Goal: Task Accomplishment & Management: Manage account settings

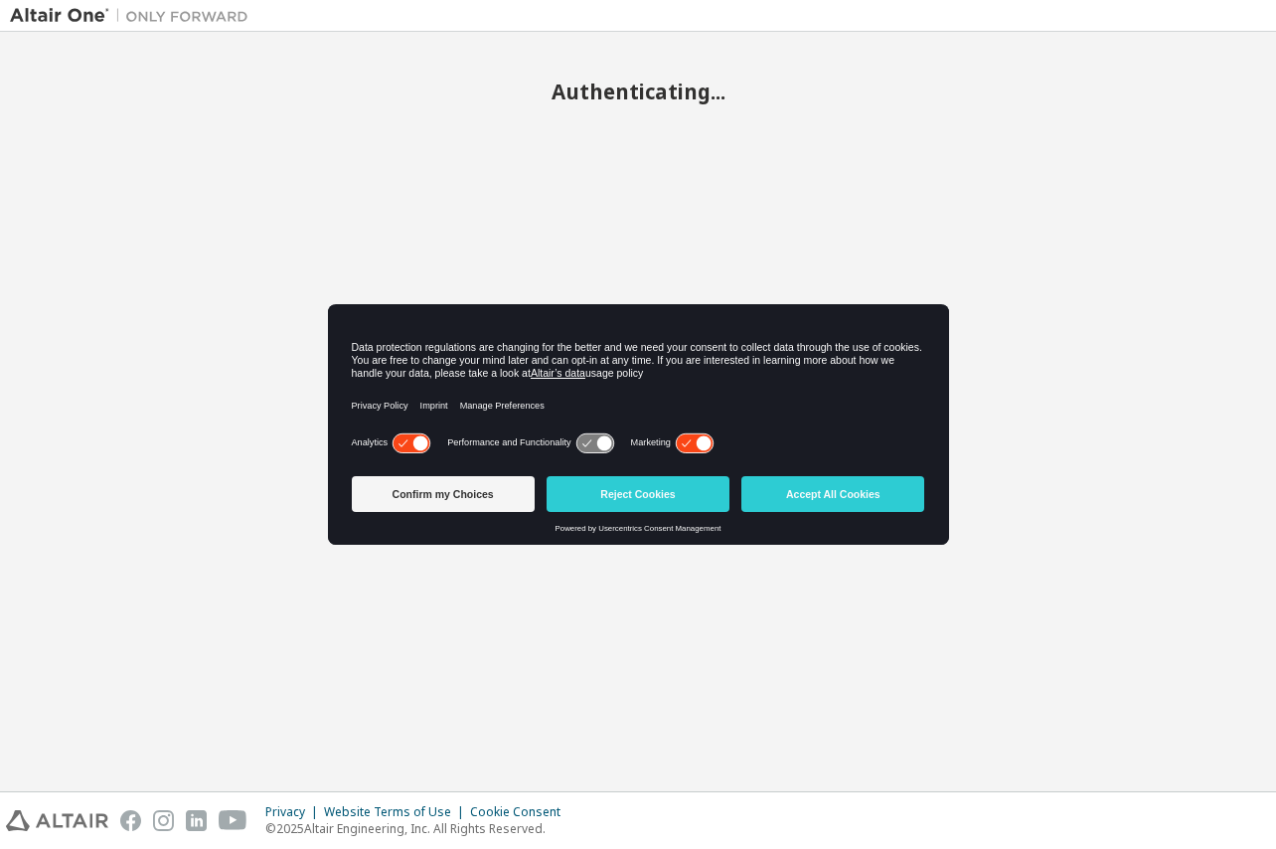
click at [414, 444] on icon at bounding box center [411, 442] width 37 height 19
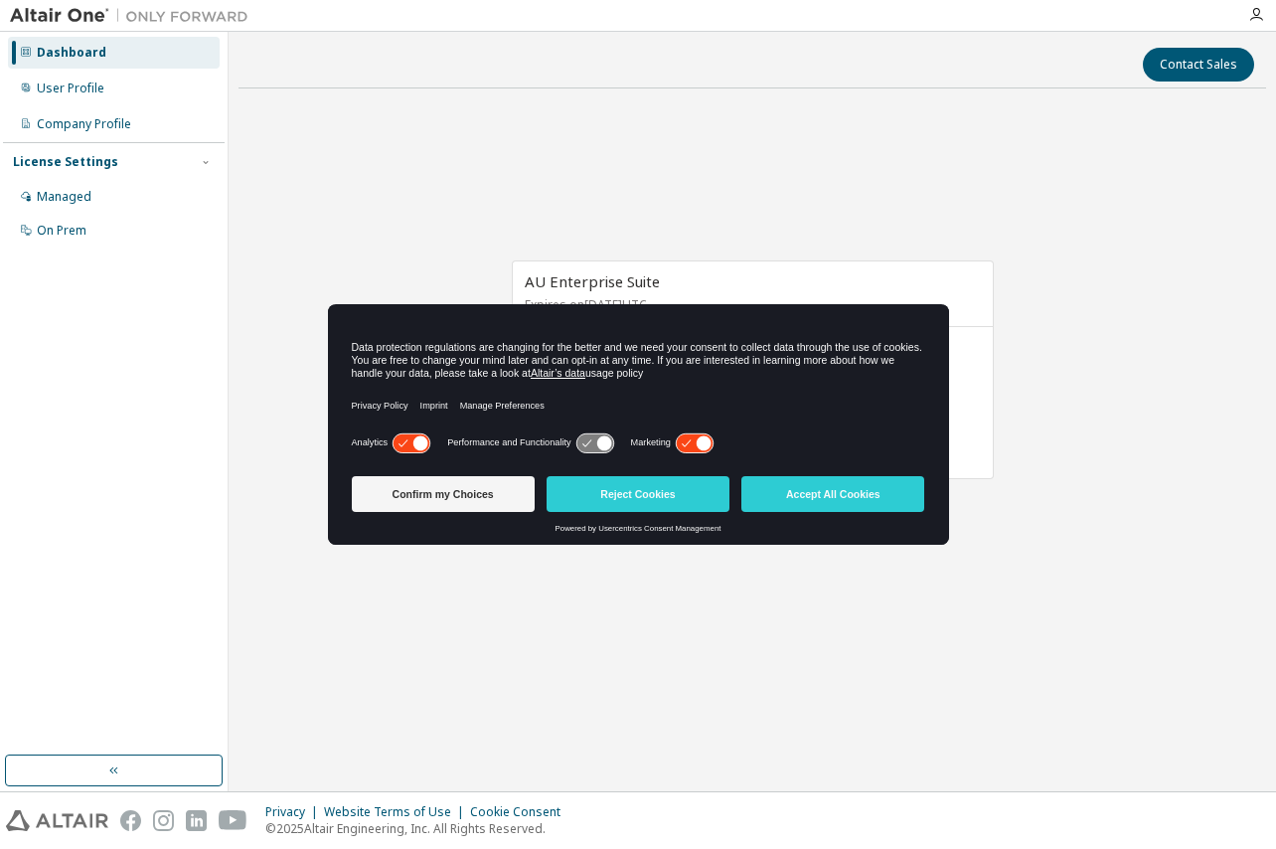
click at [704, 438] on icon at bounding box center [704, 442] width 15 height 15
click at [406, 442] on icon at bounding box center [403, 442] width 9 height 7
click at [620, 493] on button "Reject Cookies" at bounding box center [638, 494] width 183 height 36
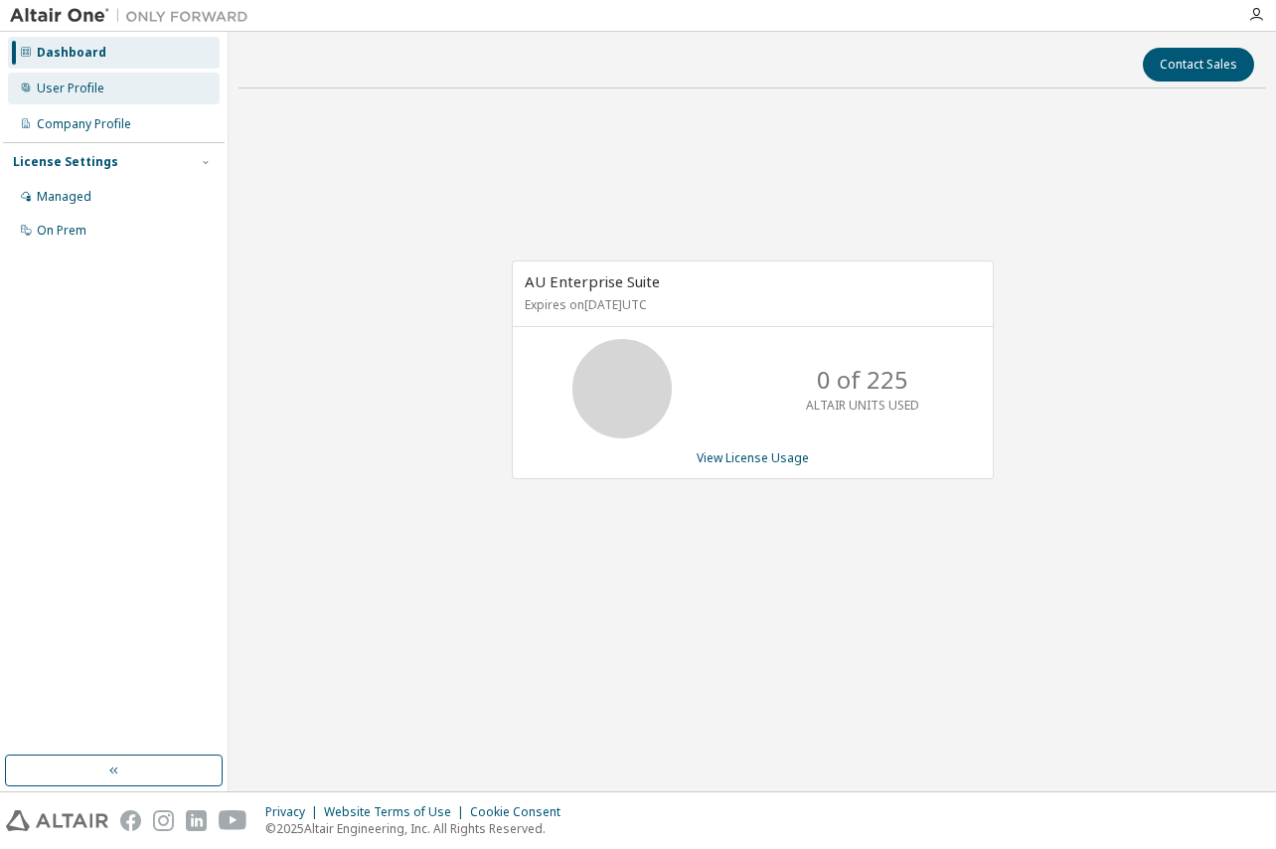
click at [124, 96] on div "User Profile" at bounding box center [114, 89] width 212 height 32
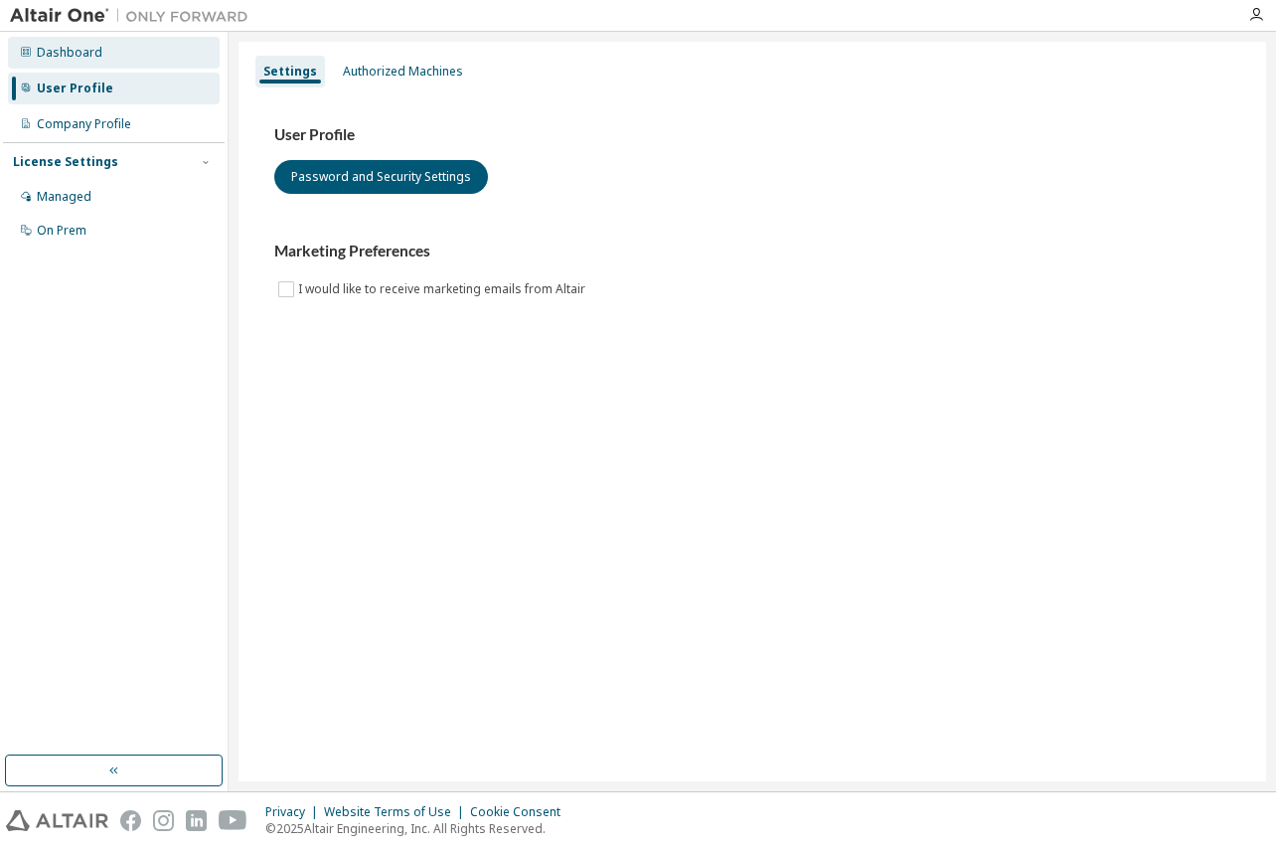
click at [117, 59] on div "Dashboard" at bounding box center [114, 53] width 212 height 32
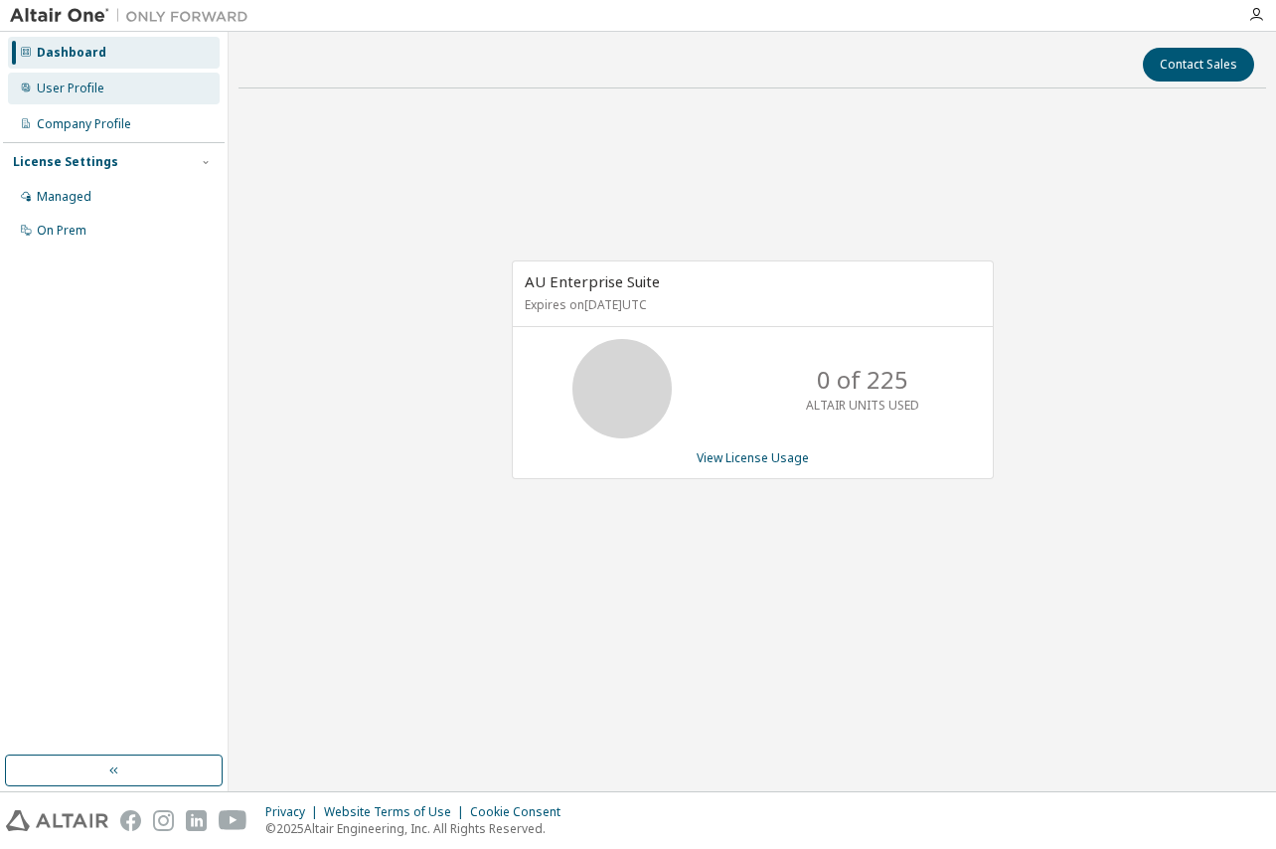
click at [127, 89] on div "User Profile" at bounding box center [114, 89] width 212 height 32
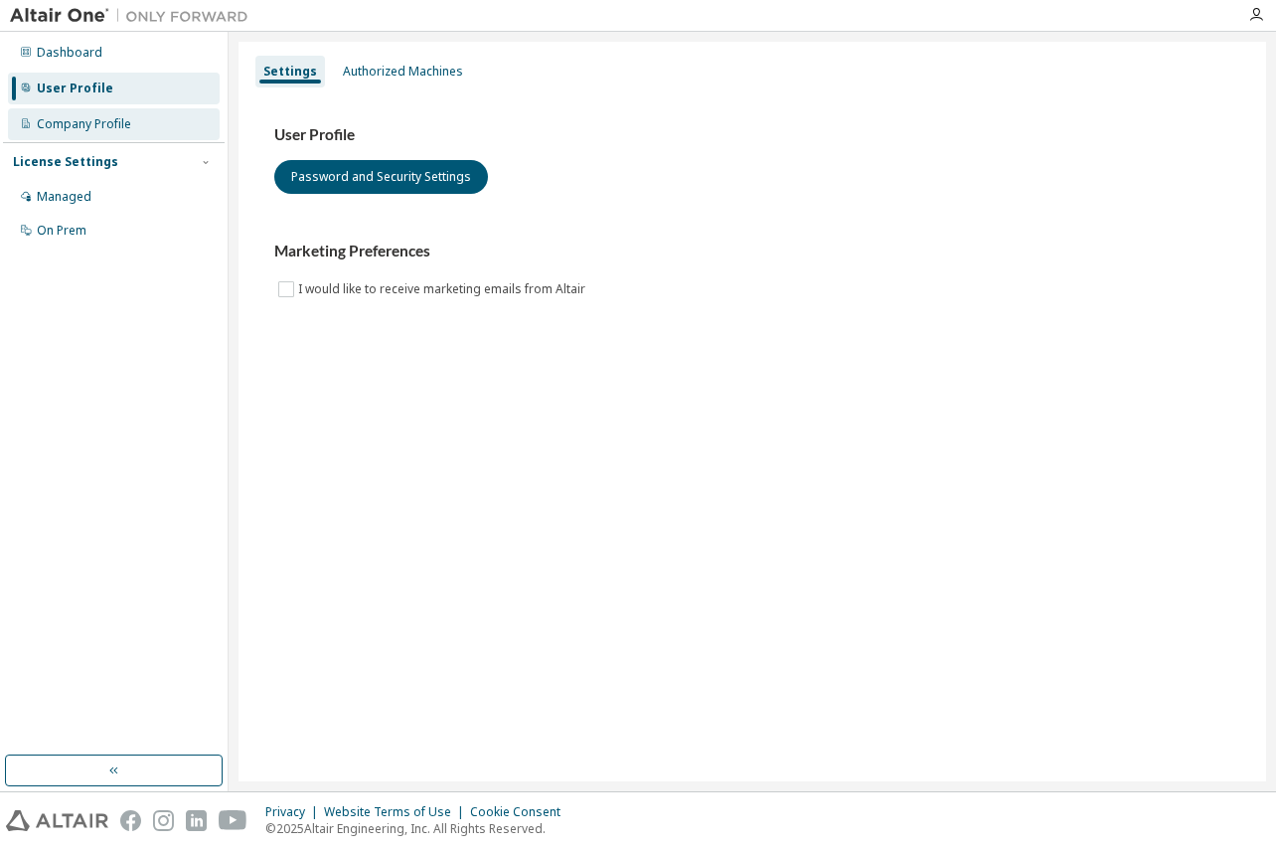
click at [114, 124] on div "Company Profile" at bounding box center [84, 124] width 94 height 16
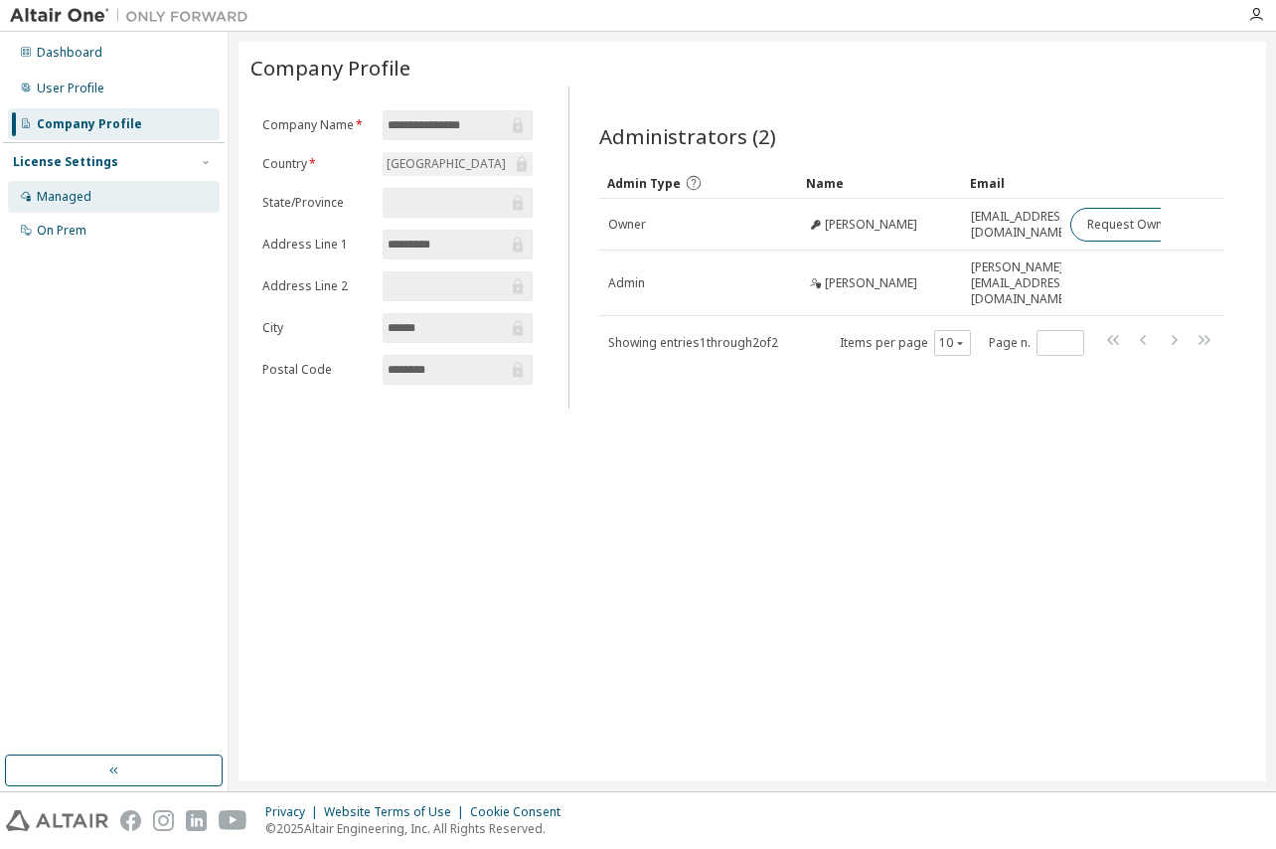
click at [107, 206] on div "Managed" at bounding box center [114, 197] width 212 height 32
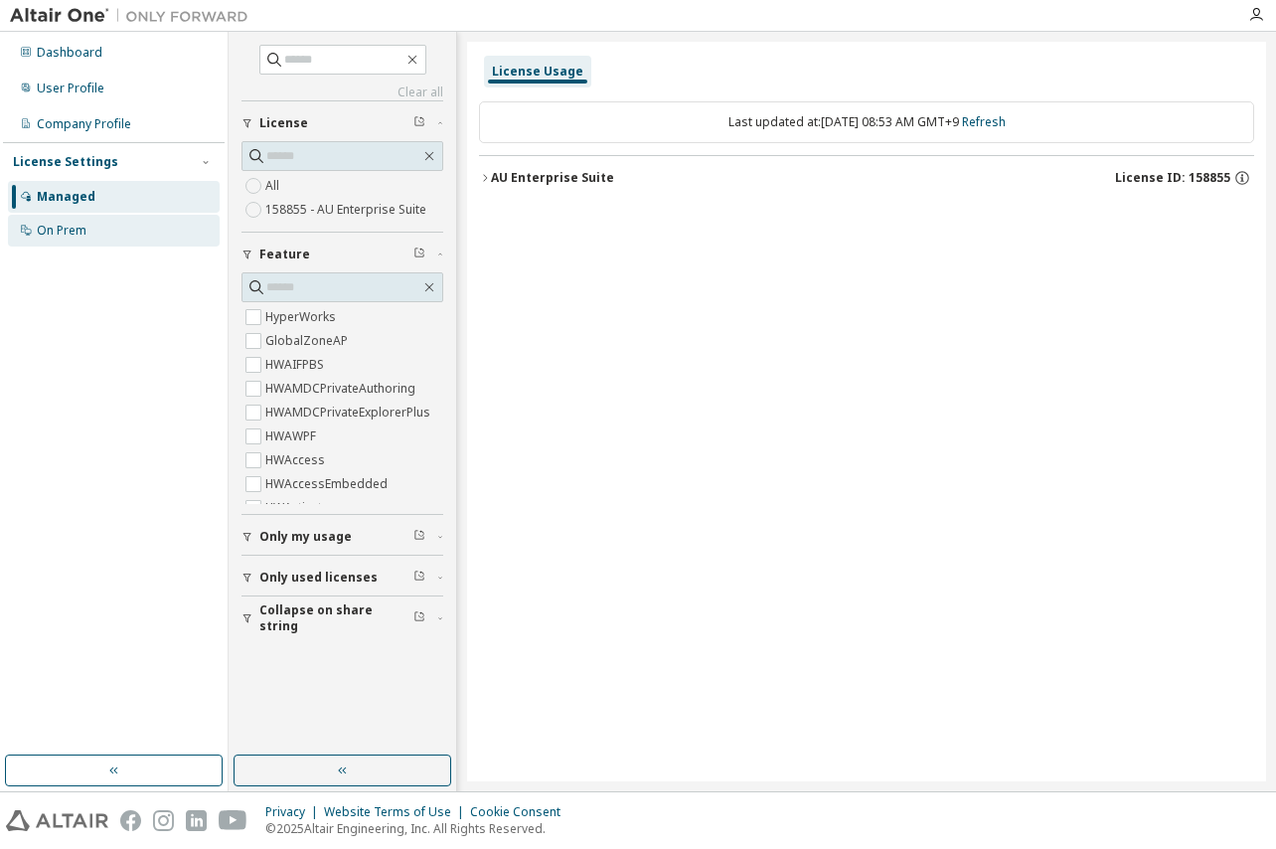
click at [105, 226] on div "On Prem" at bounding box center [114, 231] width 212 height 32
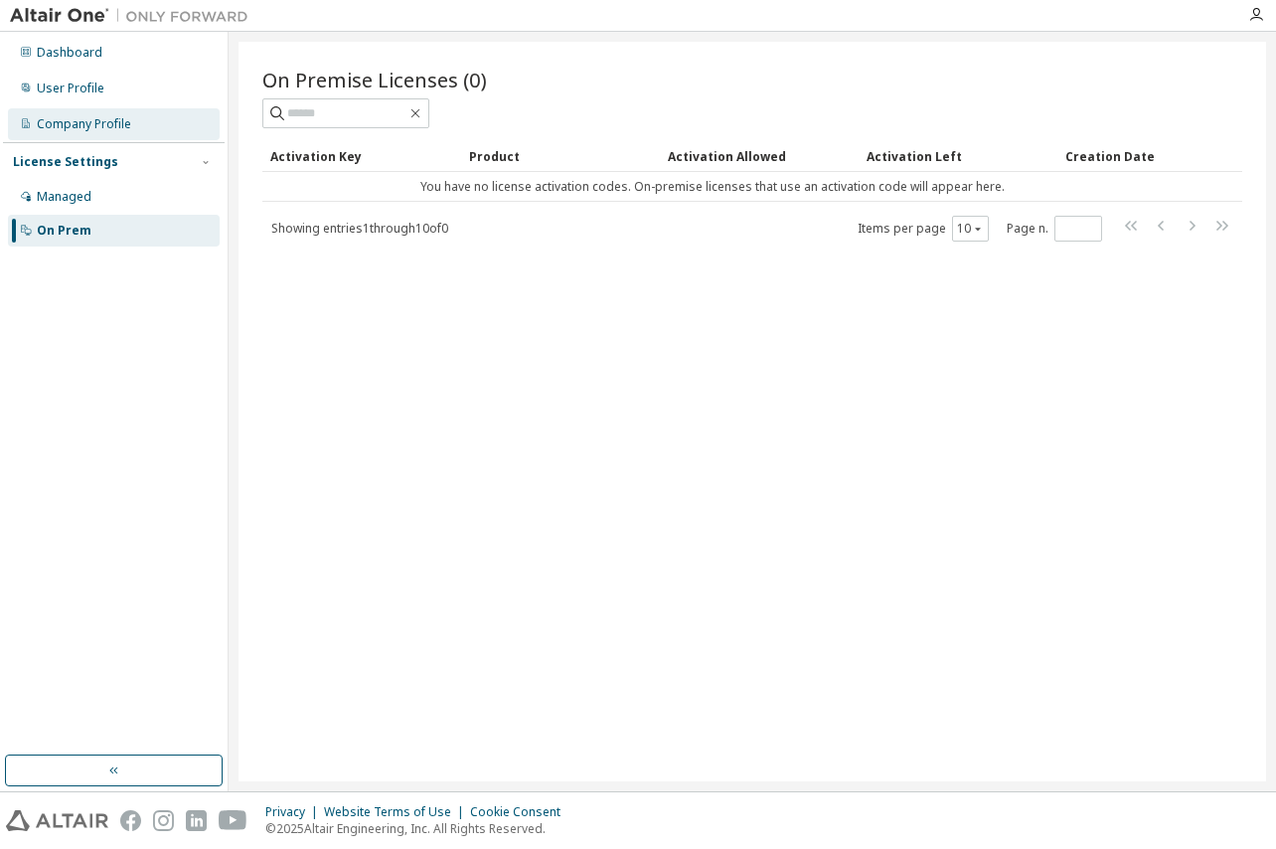
click at [97, 129] on div "Company Profile" at bounding box center [84, 124] width 94 height 16
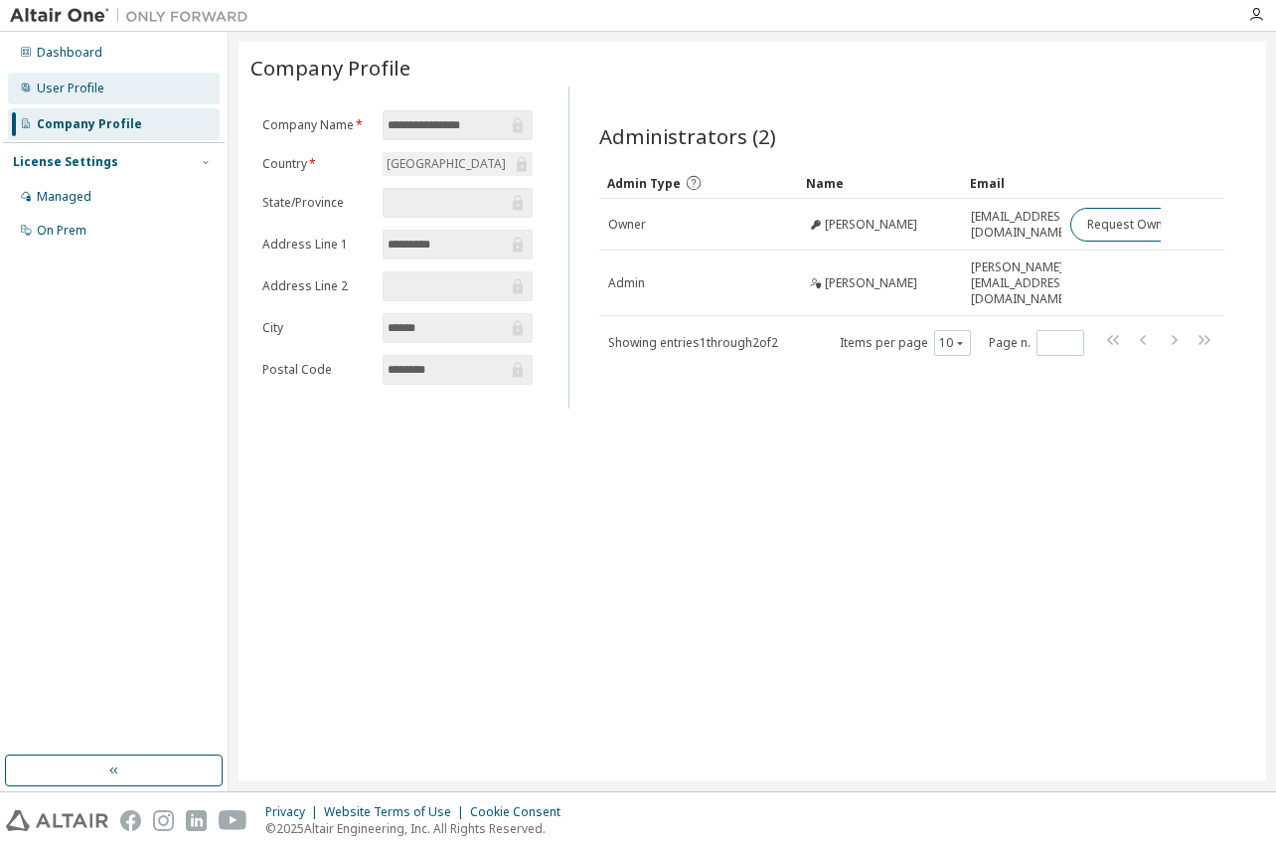
click at [99, 97] on div "User Profile" at bounding box center [114, 89] width 212 height 32
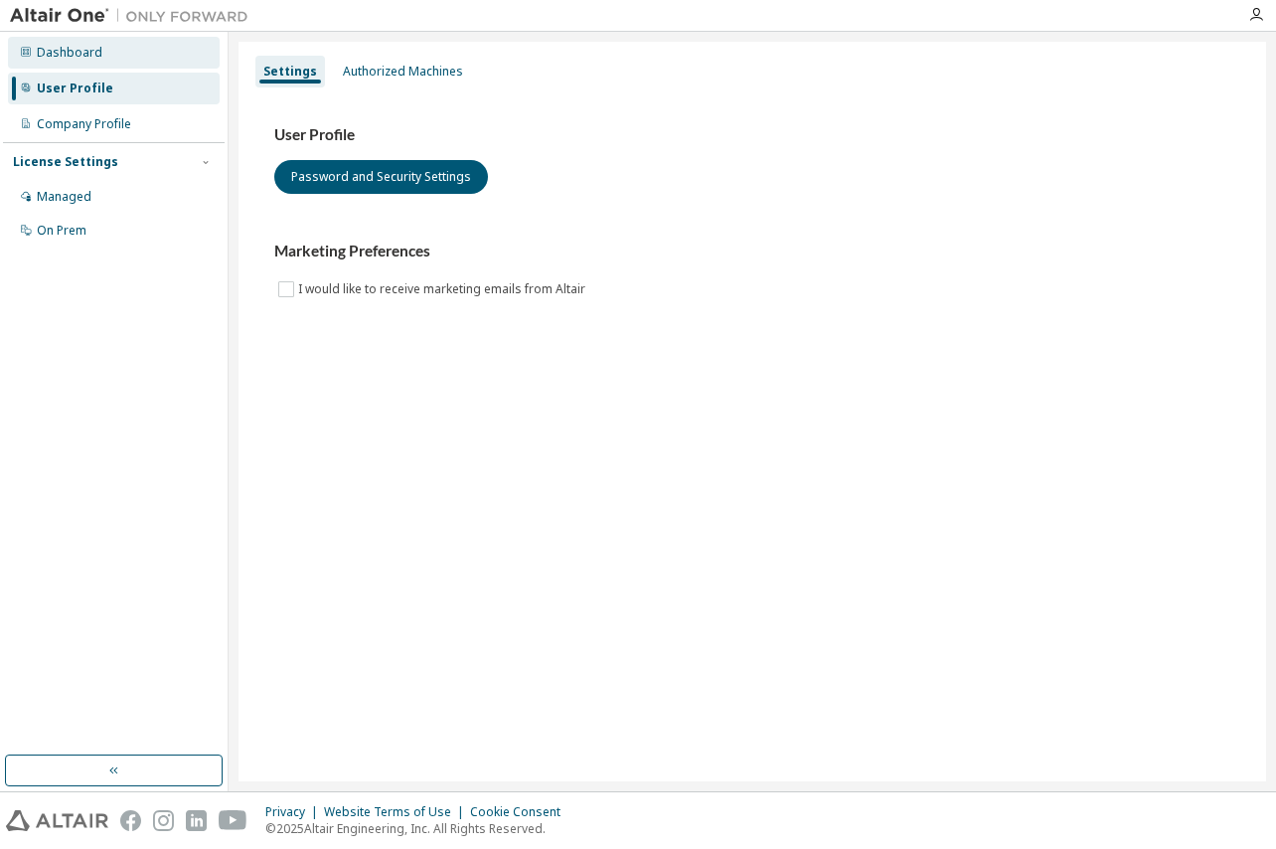
click at [89, 63] on div "Dashboard" at bounding box center [114, 53] width 212 height 32
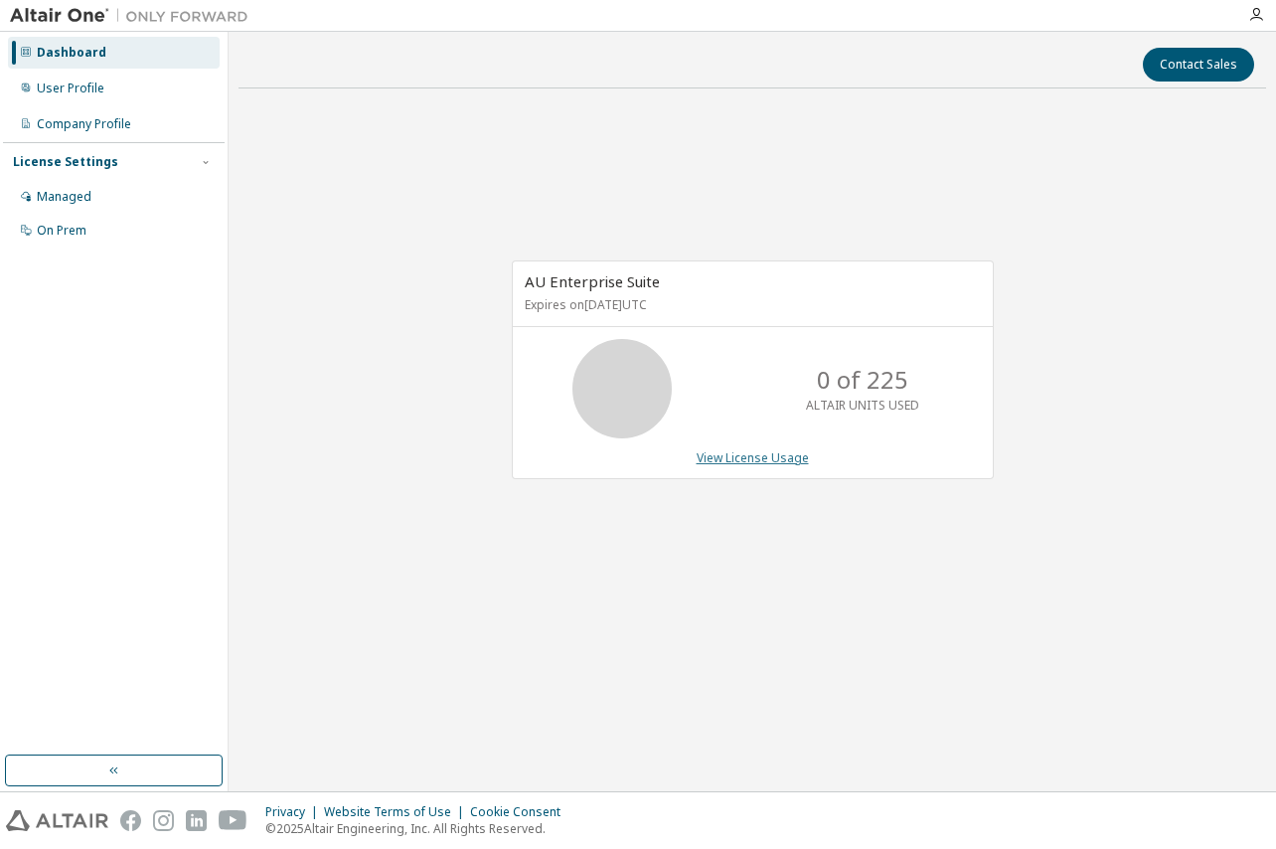
click at [747, 460] on link "View License Usage" at bounding box center [753, 457] width 112 height 17
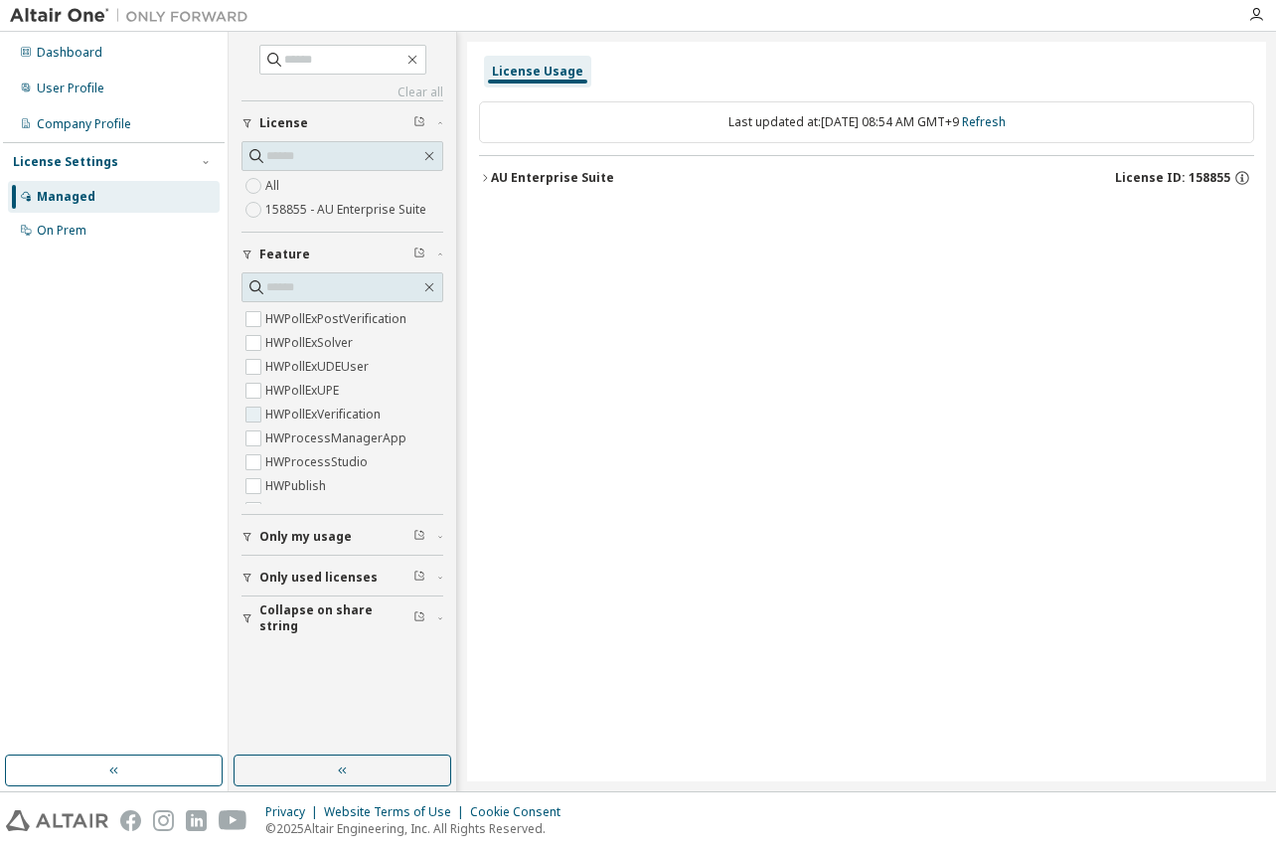
scroll to position [6031, 0]
click at [269, 582] on span "Only used licenses" at bounding box center [318, 578] width 118 height 16
click at [274, 611] on label "Yes" at bounding box center [277, 607] width 24 height 24
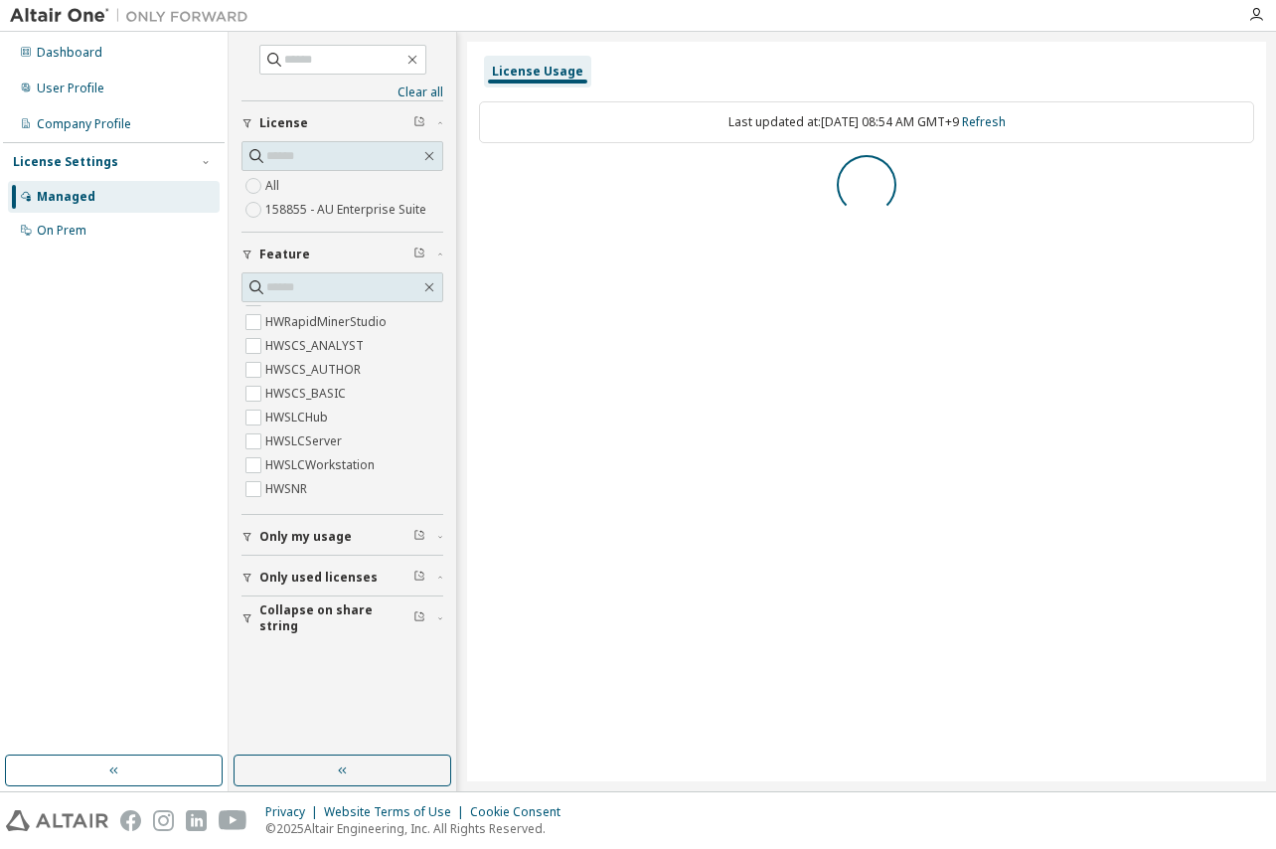
scroll to position [0, 0]
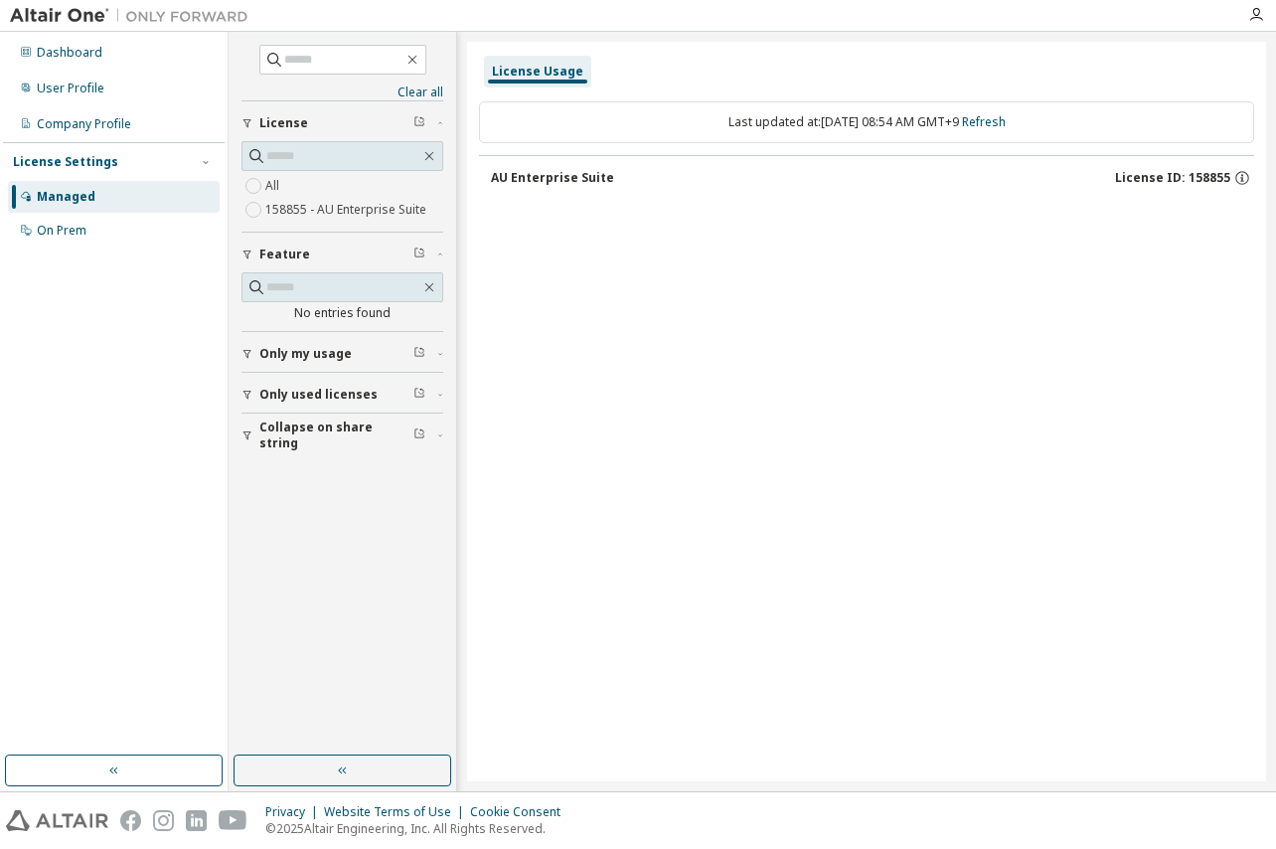
click at [254, 398] on div "button" at bounding box center [251, 395] width 18 height 12
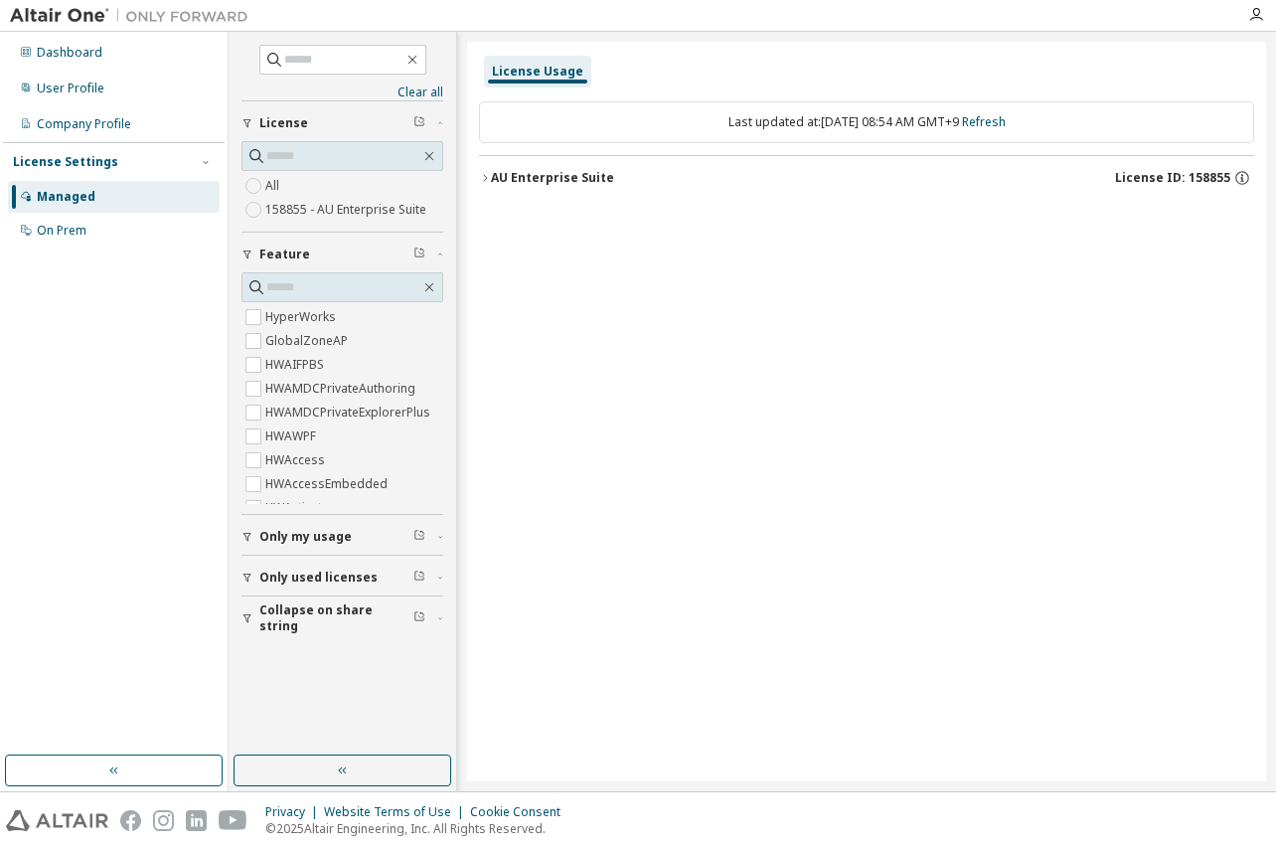
click at [253, 577] on div "button" at bounding box center [251, 578] width 18 height 12
click at [493, 184] on div "AU Enterprise Suite" at bounding box center [552, 178] width 123 height 16
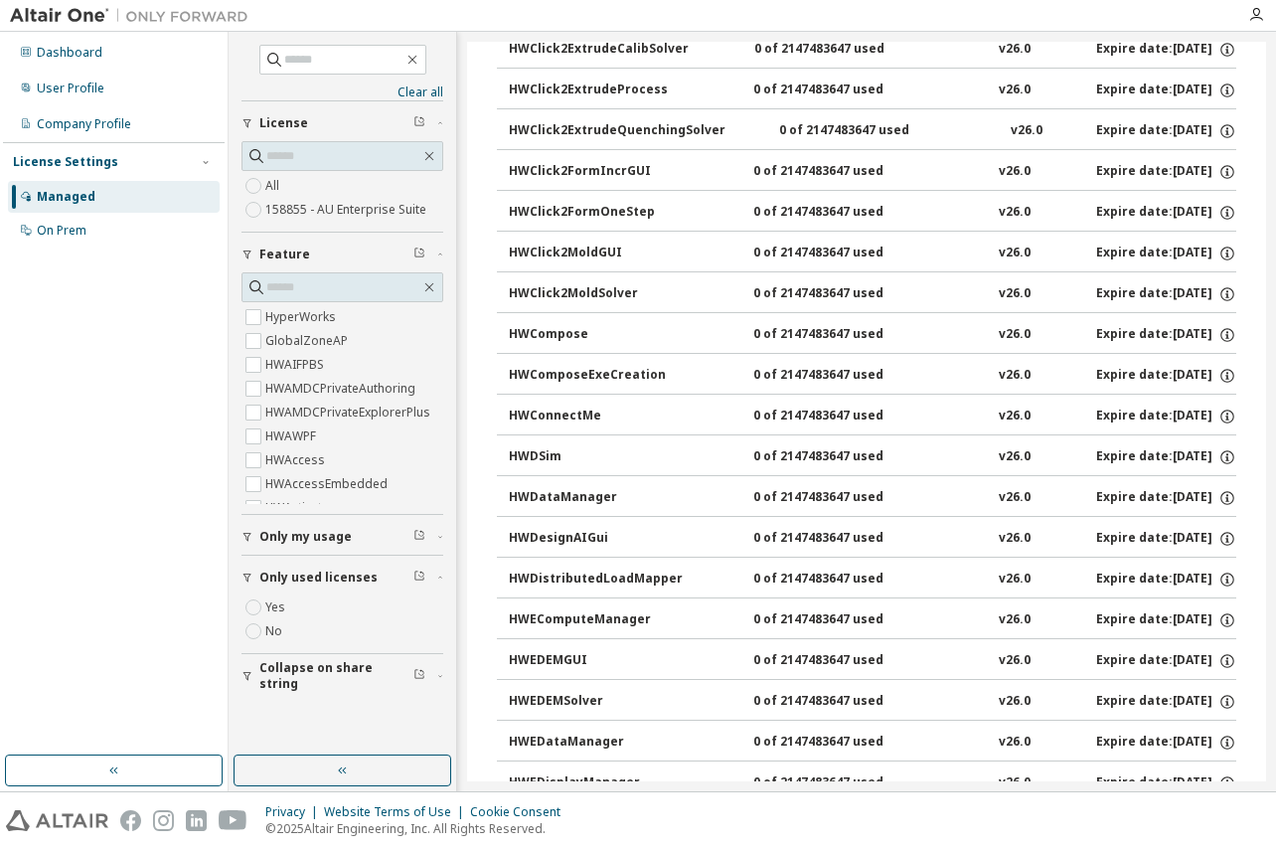
scroll to position [1856, 0]
